Goal: Information Seeking & Learning: Understand process/instructions

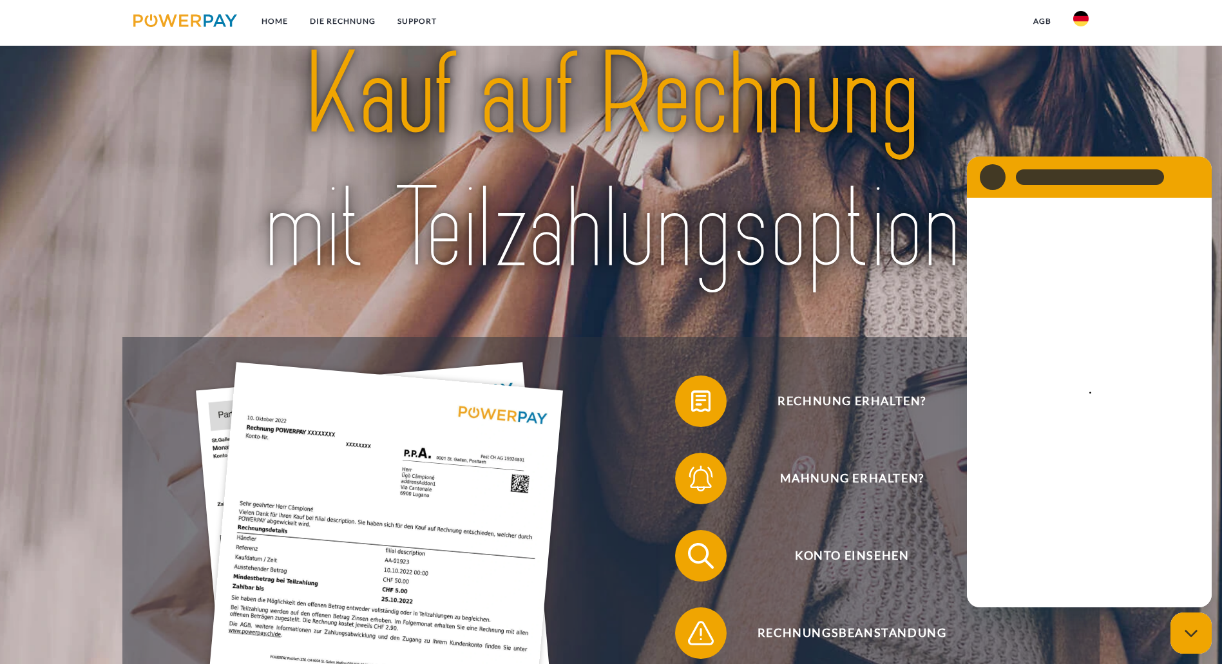
scroll to position [129, 0]
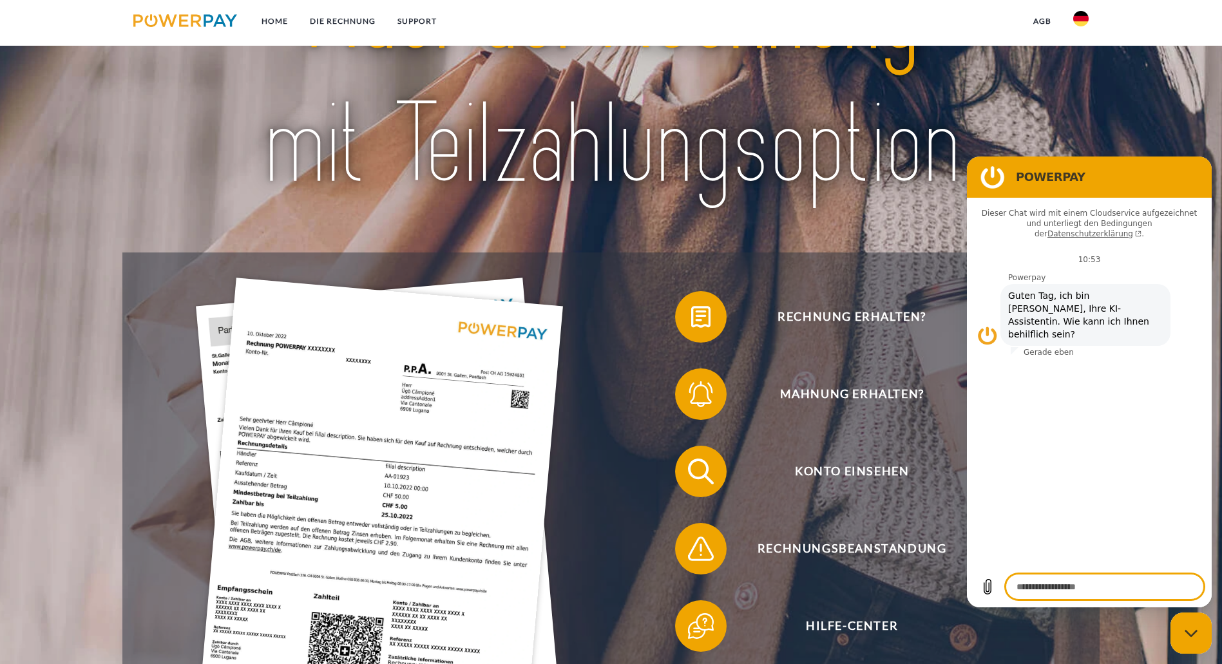
click at [857, 237] on div at bounding box center [611, 79] width 978 height 348
click at [1181, 636] on div "Messaging-Fenster schließen" at bounding box center [1191, 633] width 39 height 39
type textarea "*"
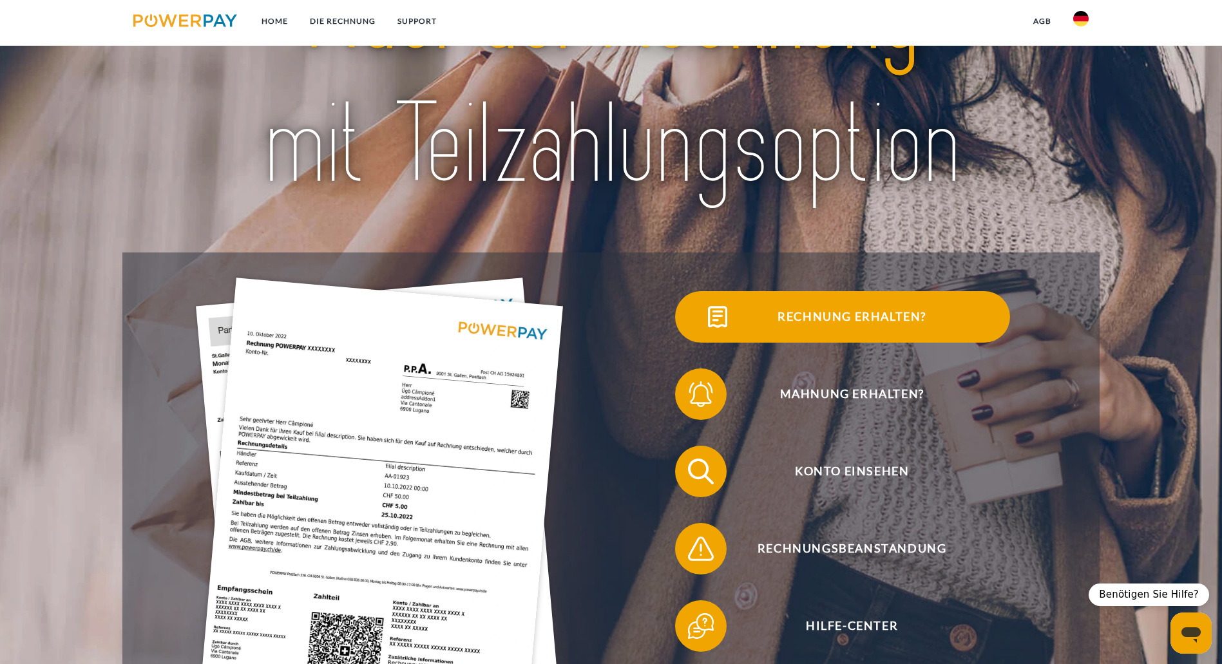
click at [694, 339] on span "Rechnung erhalten?" at bounding box center [852, 317] width 316 height 52
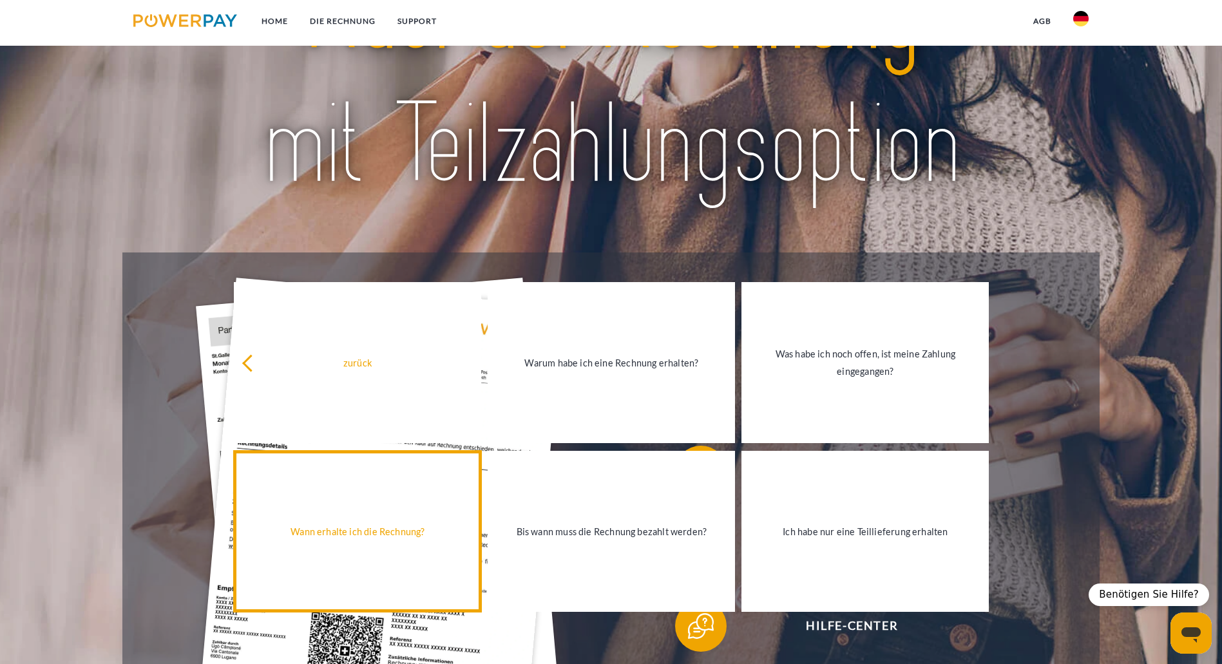
click at [393, 533] on div "Wann erhalte ich die Rechnung?" at bounding box center [358, 531] width 232 height 17
